Goal: Navigation & Orientation: Find specific page/section

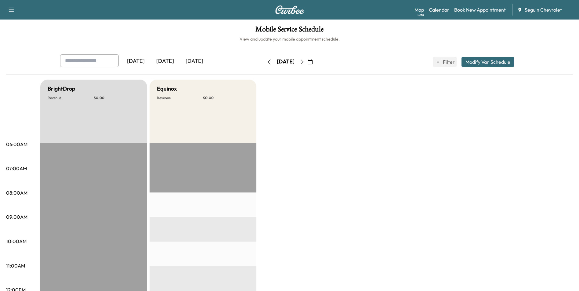
click at [305, 63] on icon "button" at bounding box center [302, 62] width 5 height 5
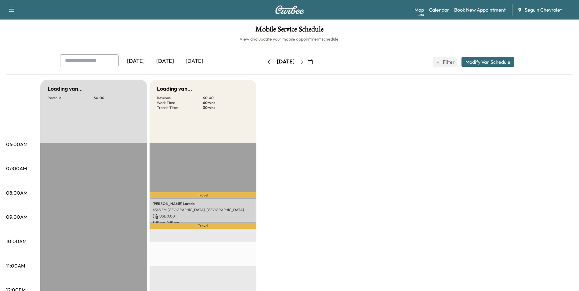
click at [312, 63] on icon "button" at bounding box center [310, 62] width 5 height 5
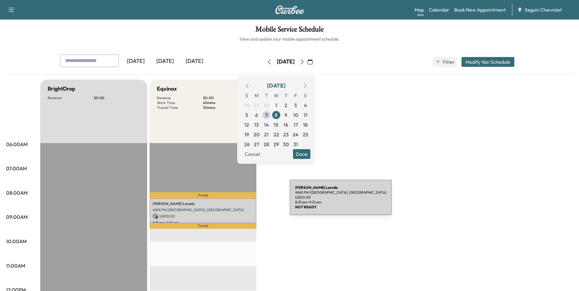
click at [242, 202] on p "[PERSON_NAME]" at bounding box center [203, 203] width 101 height 5
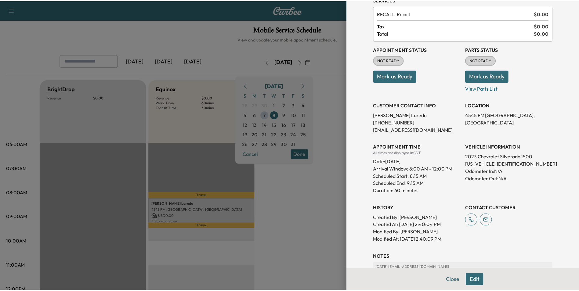
scroll to position [112, 0]
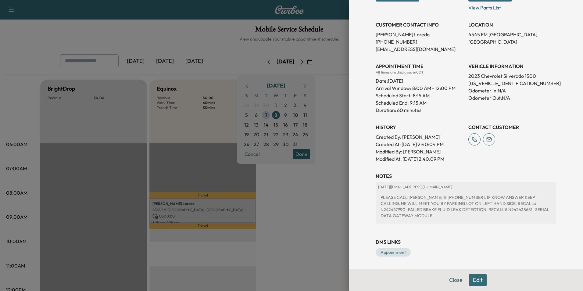
click at [355, 185] on div "Appointment Details Services RECALL - Recall $ 0.00 Tax $ 0.00 Total $ 0.00 App…" at bounding box center [466, 145] width 234 height 291
click at [333, 182] on div at bounding box center [291, 145] width 583 height 291
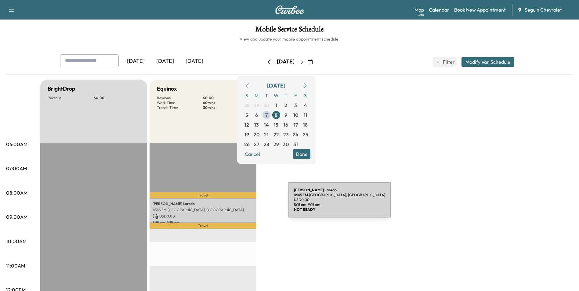
click at [243, 204] on p "[PERSON_NAME]" at bounding box center [203, 203] width 101 height 5
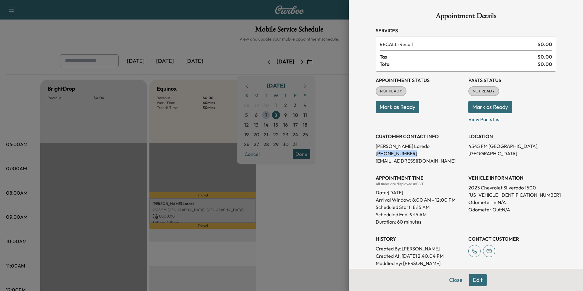
drag, startPoint x: 372, startPoint y: 157, endPoint x: 411, endPoint y: 156, distance: 38.5
click at [411, 156] on p "[PHONE_NUMBER]" at bounding box center [420, 153] width 88 height 7
drag, startPoint x: 411, startPoint y: 156, endPoint x: 384, endPoint y: 154, distance: 27.2
click at [386, 154] on p "[PHONE_NUMBER]" at bounding box center [420, 153] width 88 height 7
drag, startPoint x: 370, startPoint y: 155, endPoint x: 405, endPoint y: 154, distance: 34.2
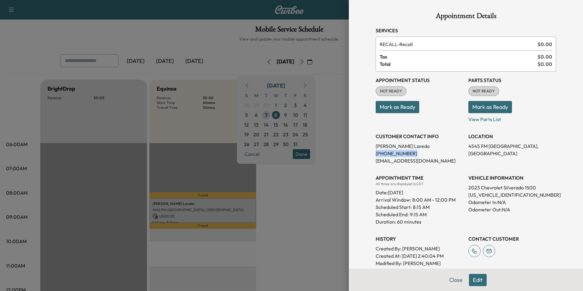
click at [405, 154] on div "Appointment Details Services RECALL - Recall $ 0.00 Tax $ 0.00 Total $ 0.00 App…" at bounding box center [466, 190] width 195 height 381
drag, startPoint x: 405, startPoint y: 154, endPoint x: 397, endPoint y: 154, distance: 7.3
copy p "[PHONE_NUMBER]"
click at [319, 182] on div at bounding box center [291, 145] width 583 height 291
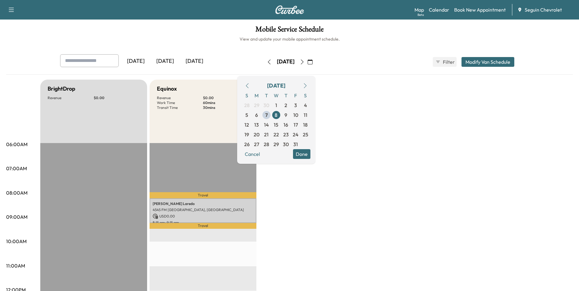
click at [267, 61] on icon "button" at bounding box center [269, 62] width 5 height 5
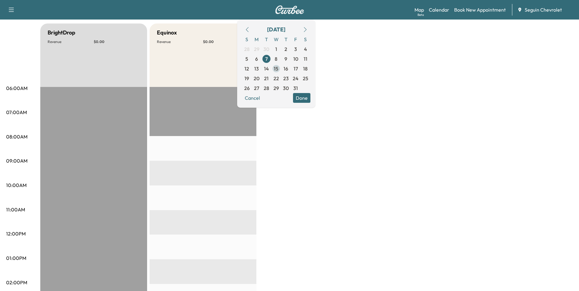
scroll to position [31, 0]
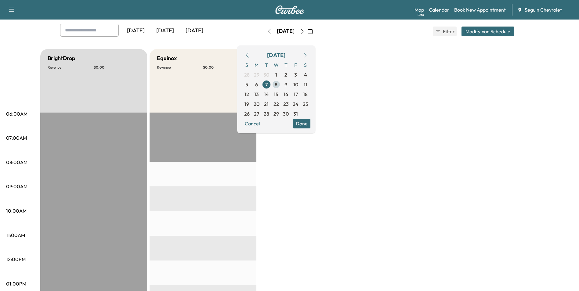
click at [281, 85] on span "8" at bounding box center [276, 85] width 10 height 10
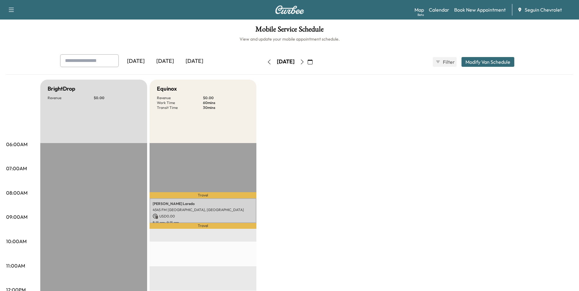
click at [307, 57] on button "button" at bounding box center [302, 62] width 10 height 10
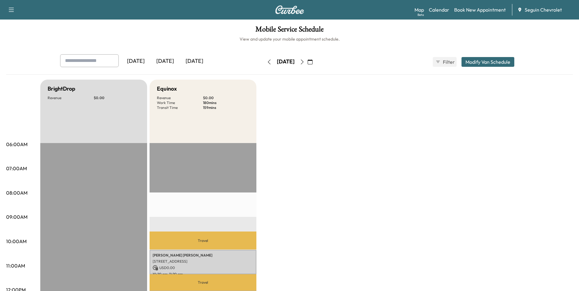
click at [305, 63] on icon "button" at bounding box center [302, 62] width 5 height 5
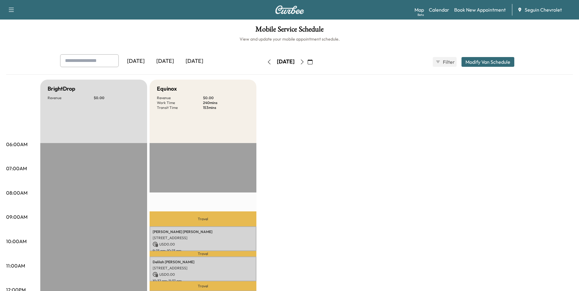
click at [305, 62] on icon "button" at bounding box center [302, 62] width 5 height 5
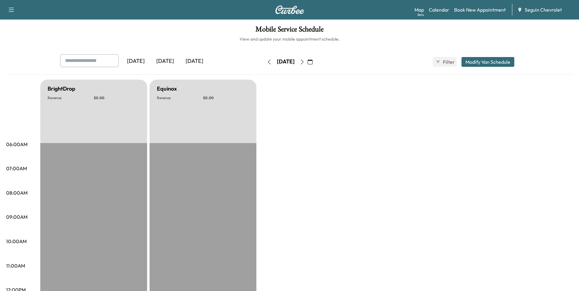
click at [305, 61] on icon "button" at bounding box center [302, 62] width 5 height 5
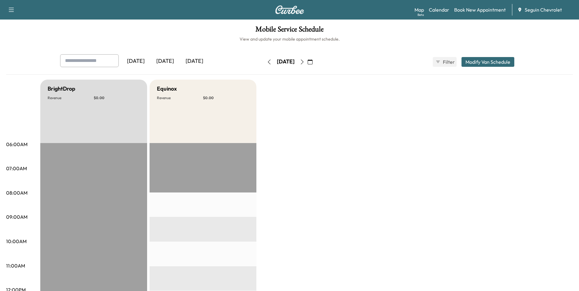
click at [305, 61] on icon "button" at bounding box center [302, 62] width 5 height 5
click at [305, 62] on icon "button" at bounding box center [302, 62] width 5 height 5
click at [305, 61] on icon "button" at bounding box center [302, 62] width 5 height 5
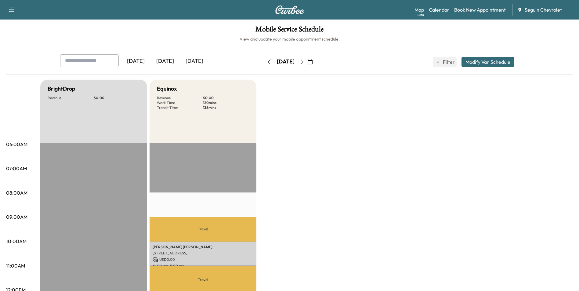
click at [305, 60] on icon "button" at bounding box center [302, 62] width 5 height 5
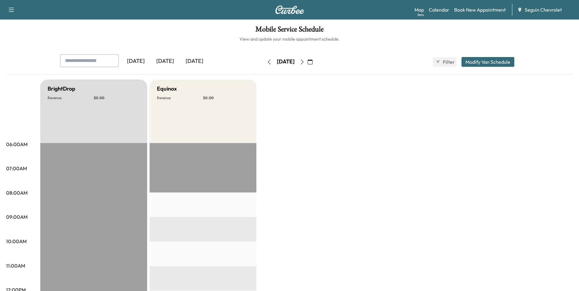
click at [305, 61] on icon "button" at bounding box center [302, 62] width 5 height 5
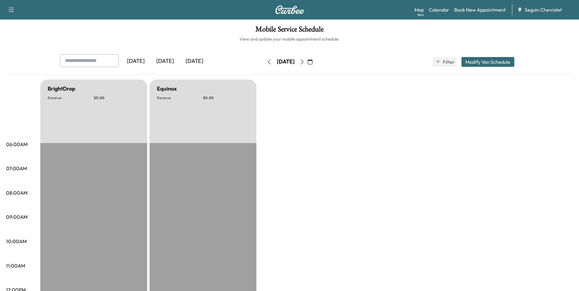
click at [307, 61] on button "button" at bounding box center [302, 62] width 10 height 10
click at [305, 61] on icon "button" at bounding box center [302, 62] width 5 height 5
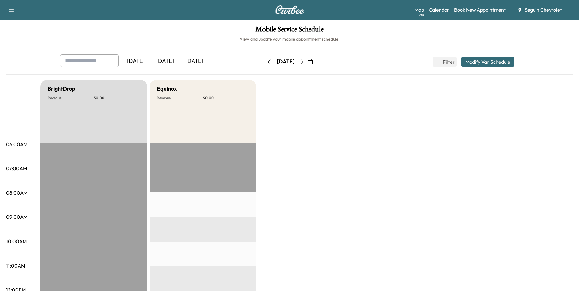
click at [305, 61] on icon "button" at bounding box center [302, 62] width 5 height 5
click at [307, 61] on button "button" at bounding box center [302, 62] width 10 height 10
click at [305, 61] on icon "button" at bounding box center [302, 62] width 5 height 5
click at [315, 60] on button "button" at bounding box center [310, 62] width 10 height 10
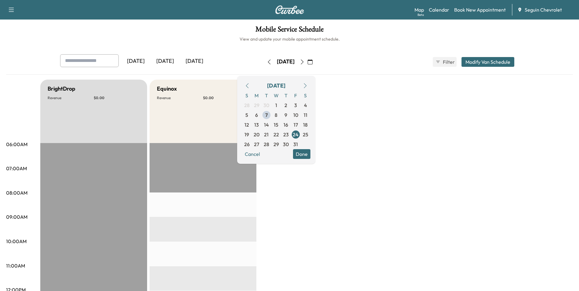
click at [305, 61] on icon "button" at bounding box center [302, 62] width 5 height 5
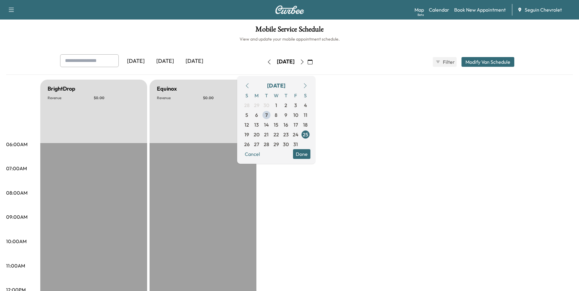
click at [305, 61] on icon "button" at bounding box center [302, 62] width 5 height 5
click at [307, 64] on button "button" at bounding box center [302, 62] width 10 height 10
